Goal: Transaction & Acquisition: Purchase product/service

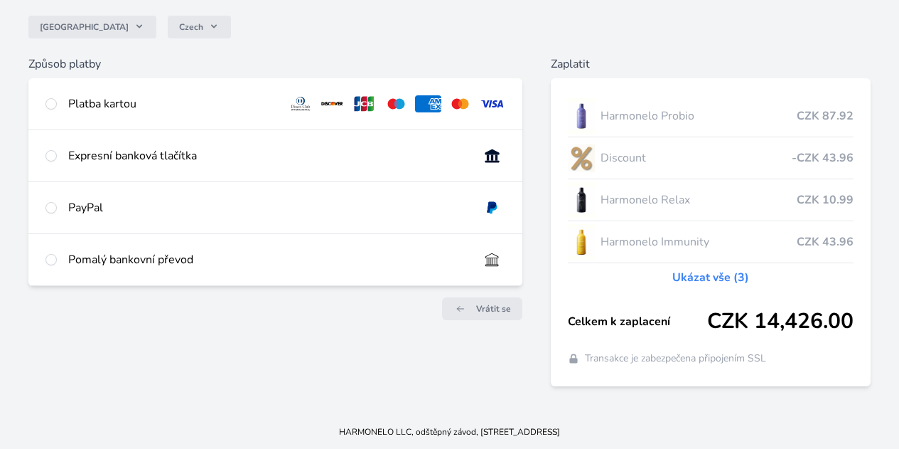
scroll to position [141, 0]
click at [282, 251] on div "Pomalý bankovní převod" at bounding box center [268, 259] width 400 height 17
radio input "true"
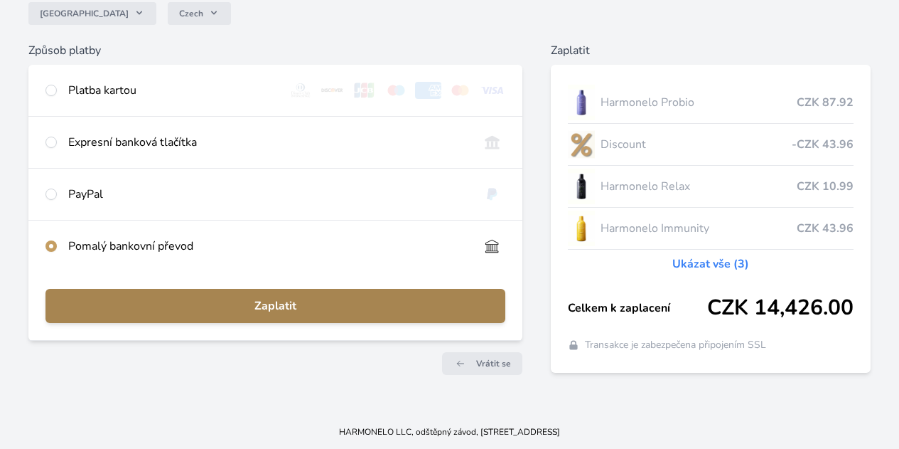
click at [290, 314] on span "Zaplatit" at bounding box center [275, 305] width 437 height 17
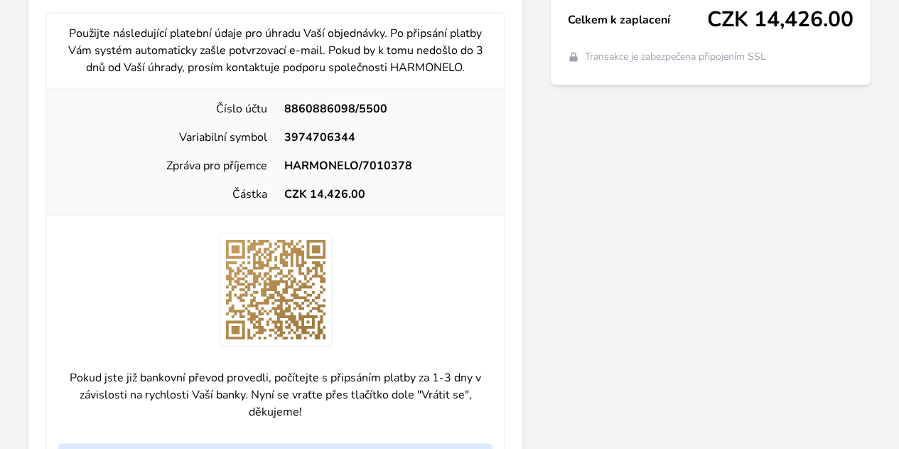
scroll to position [431, 0]
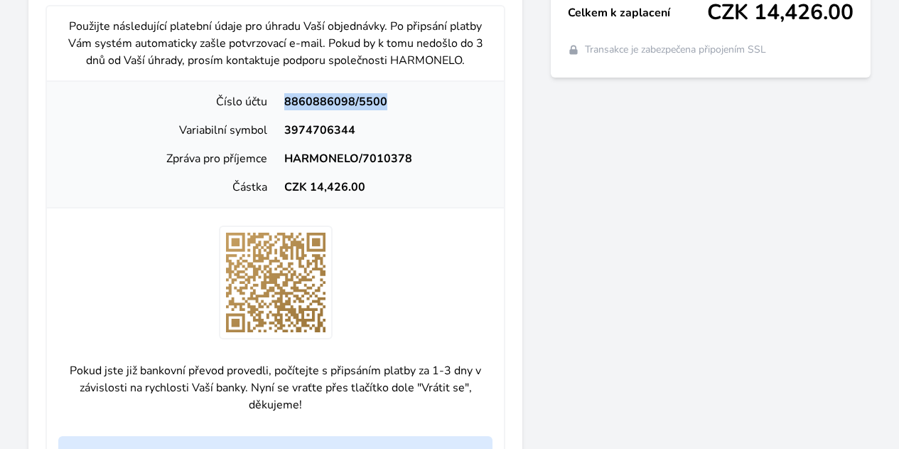
drag, startPoint x: 444, startPoint y: 141, endPoint x: 341, endPoint y: 144, distance: 103.1
click at [341, 110] on div "8860886098/5500" at bounding box center [385, 101] width 218 height 17
copy div "8860886098/5500"
drag, startPoint x: 333, startPoint y: 202, endPoint x: 403, endPoint y: 204, distance: 69.7
click at [403, 167] on div "HARMONELO/7010378" at bounding box center [385, 158] width 218 height 17
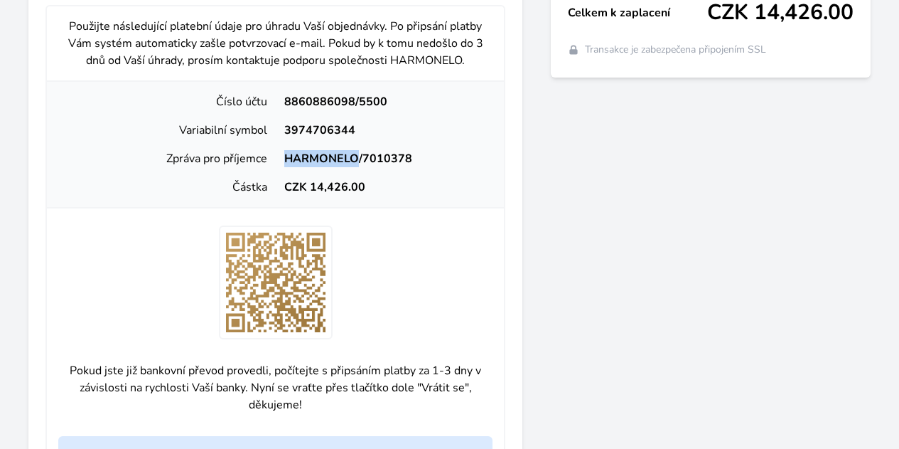
copy div "HARMONELO"
drag, startPoint x: 365, startPoint y: 230, endPoint x: 400, endPoint y: 230, distance: 34.8
click at [400, 196] on div "CZK 14,426.00" at bounding box center [385, 186] width 218 height 17
copy div "14,426"
drag, startPoint x: 342, startPoint y: 168, endPoint x: 409, endPoint y: 181, distance: 67.9
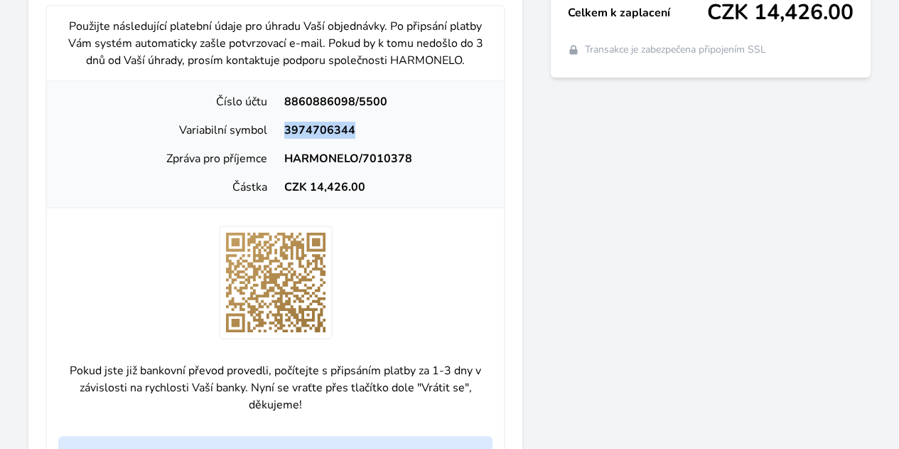
click at [409, 139] on div "3974706344" at bounding box center [385, 130] width 218 height 17
copy div "3974706344"
drag, startPoint x: 455, startPoint y: 203, endPoint x: 334, endPoint y: 206, distance: 120.9
click at [334, 167] on div "HARMONELO/7010378" at bounding box center [385, 158] width 218 height 17
copy div "HARMONELO/7010378"
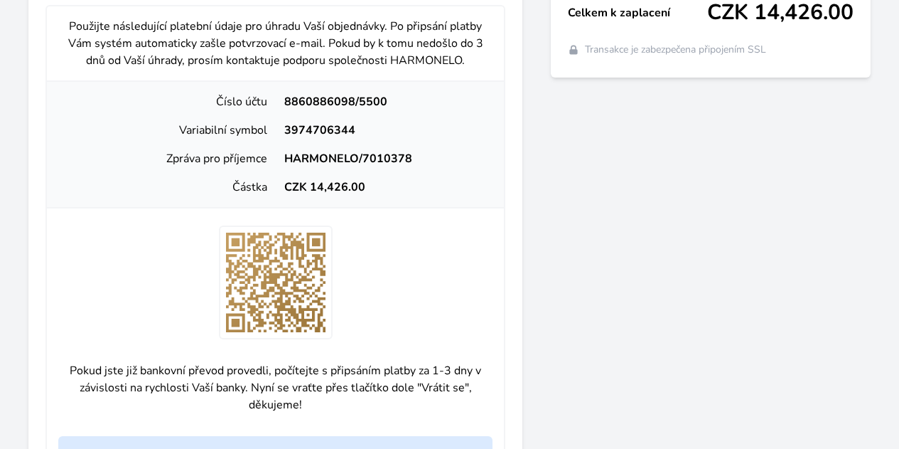
click at [583, 294] on div "Zaplatit Harmonelo Probio CZK 87.92 Discount -CZK 43.96 Harmonelo Relax CZK 10.…" at bounding box center [711, 161] width 320 height 828
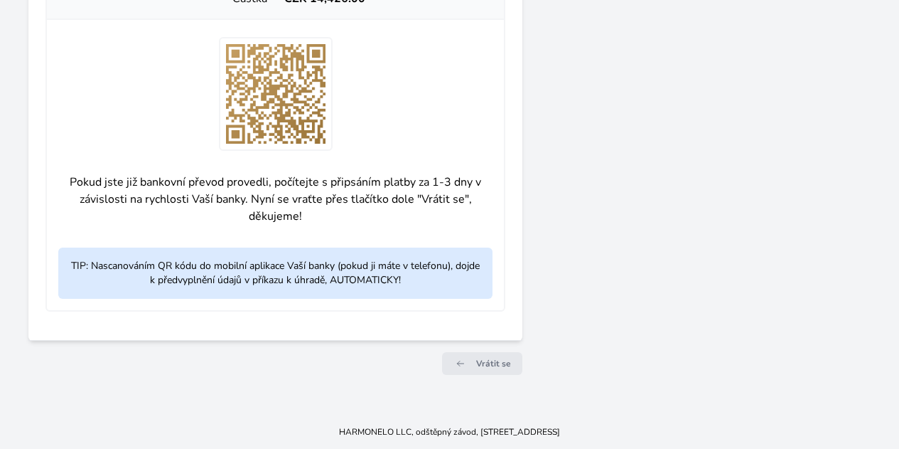
scroll to position [695, 0]
click at [476, 365] on span "Vrátit se" at bounding box center [493, 363] width 35 height 11
